Goal: Check status: Check status

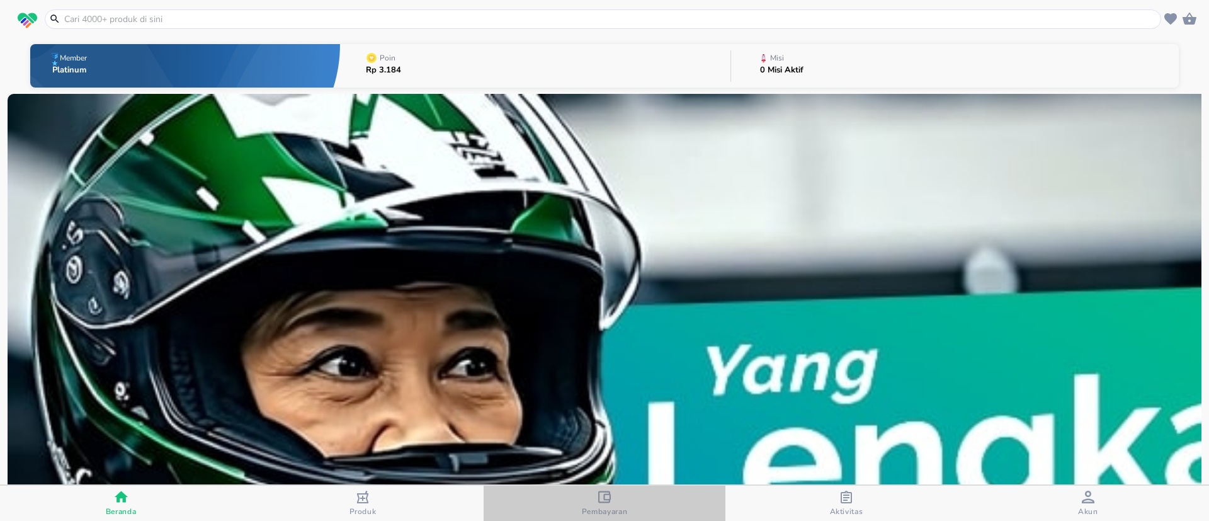
click at [625, 503] on div "Pembayaran" at bounding box center [605, 504] width 46 height 26
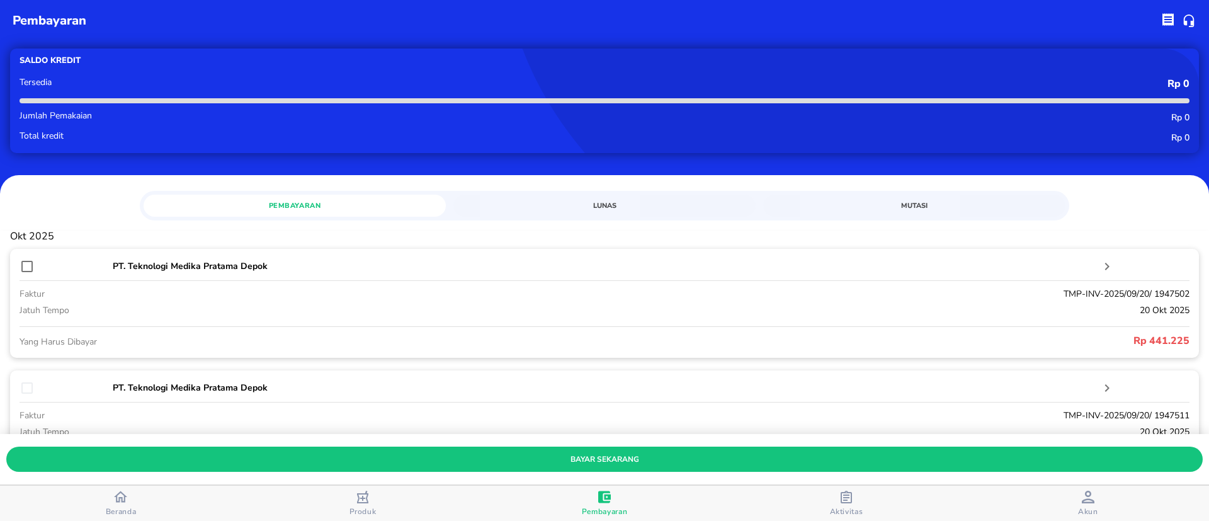
click at [915, 197] on button "Mutasi" at bounding box center [914, 206] width 302 height 22
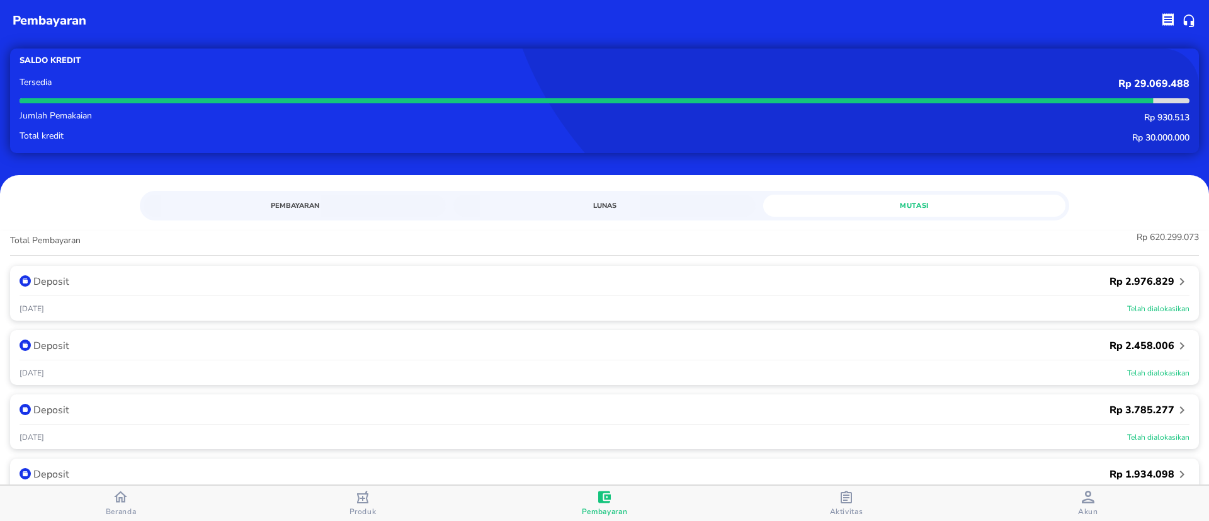
click at [888, 200] on span "Mutasi" at bounding box center [914, 206] width 287 height 12
drag, startPoint x: 1082, startPoint y: 283, endPoint x: 1172, endPoint y: 277, distance: 89.7
click at [1172, 277] on div "Rp 2.976.829" at bounding box center [897, 281] width 585 height 15
copy div "Rp 2.976.829"
drag, startPoint x: 99, startPoint y: 305, endPoint x: 19, endPoint y: 305, distance: 80.0
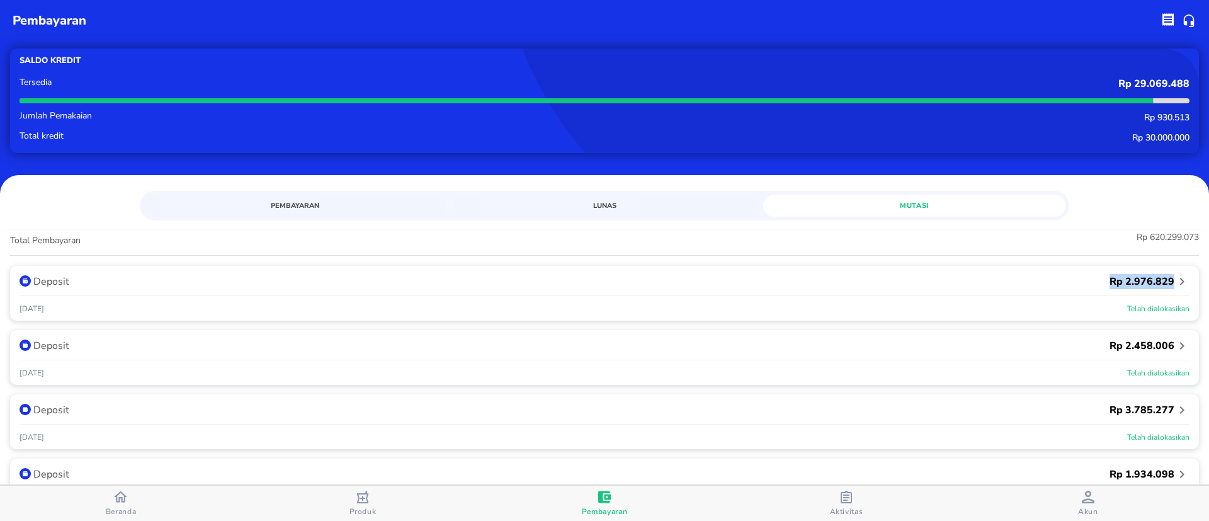
click at [19, 305] on div "Deposit Rp 2.976.829 [DATE] Telah dialokasikan" at bounding box center [604, 293] width 1189 height 55
copy p "[DATE]"
click at [700, 303] on p "Telah dialokasikan" at bounding box center [897, 308] width 585 height 11
